Goal: Information Seeking & Learning: Learn about a topic

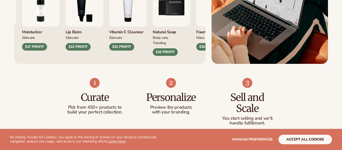
scroll to position [266, 0]
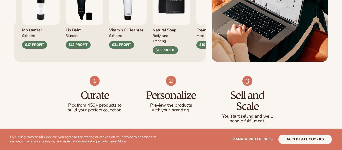
click at [176, 32] on div "Natural Soap" at bounding box center [172, 29] width 38 height 8
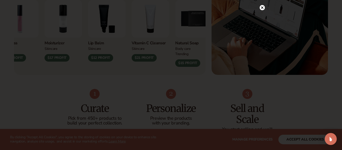
scroll to position [315, 0]
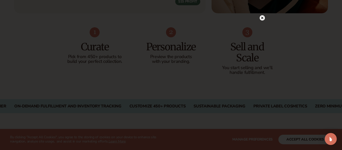
click at [264, 19] on circle at bounding box center [262, 17] width 5 height 5
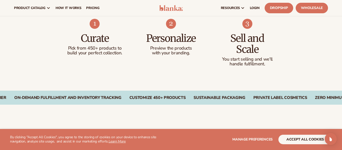
scroll to position [323, 0]
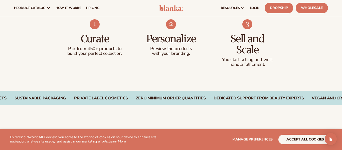
click at [282, 7] on link "Dropship" at bounding box center [279, 8] width 29 height 11
